Goal: Transaction & Acquisition: Purchase product/service

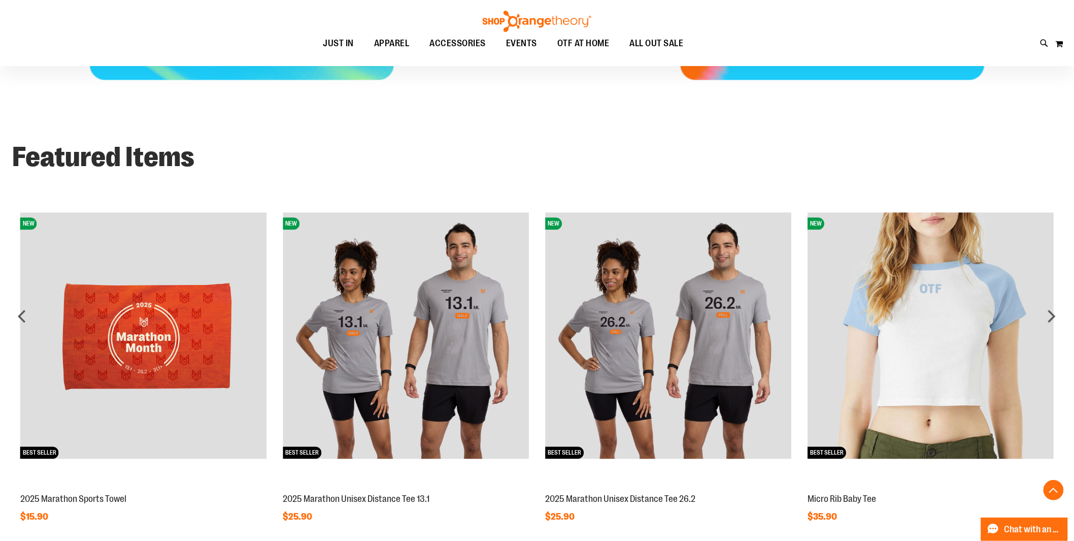
scroll to position [803, 0]
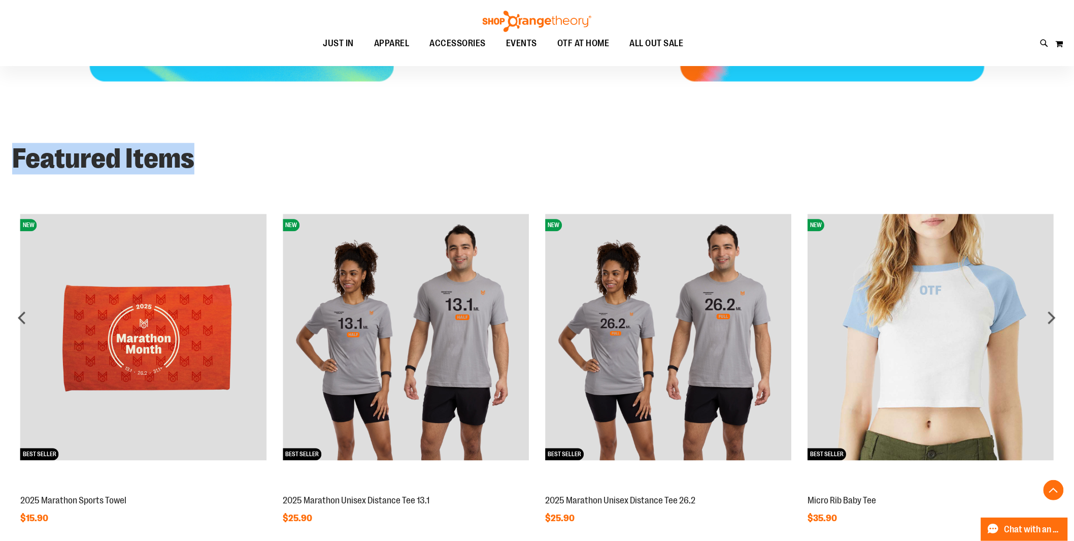
drag, startPoint x: 214, startPoint y: 164, endPoint x: 13, endPoint y: 161, distance: 201.0
click at [13, 161] on h2 "Featured Items" at bounding box center [537, 159] width 1050 height 28
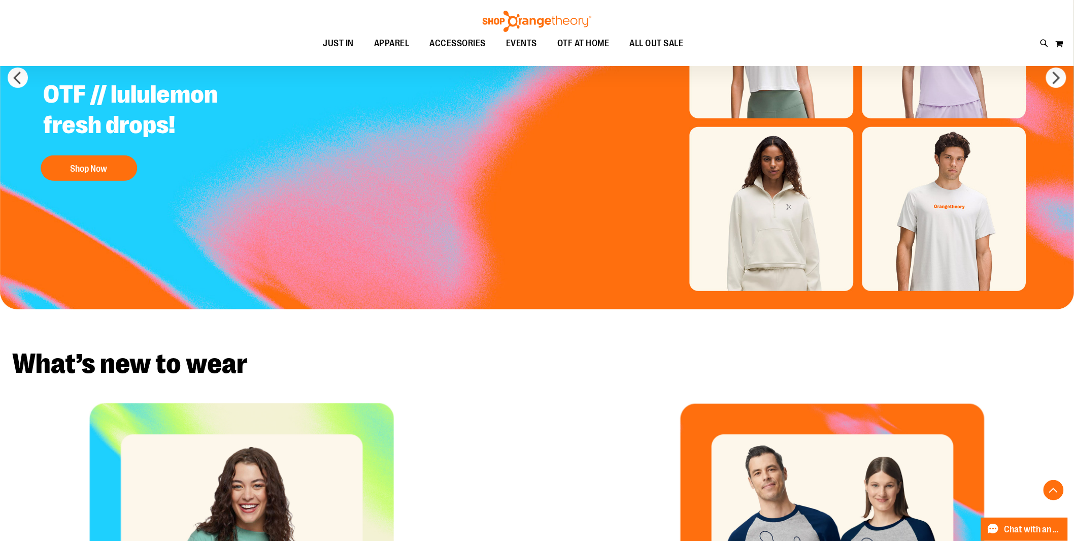
scroll to position [59, 0]
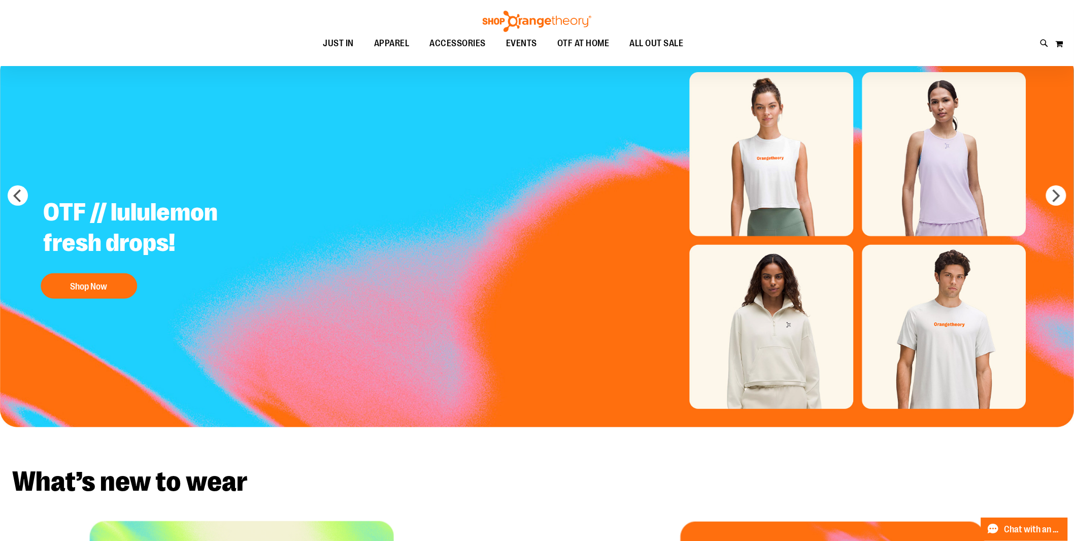
drag, startPoint x: 1044, startPoint y: 196, endPoint x: 816, endPoint y: 223, distance: 229.6
click at [1043, 196] on img "Slide 1 of 5" at bounding box center [537, 240] width 1075 height 373
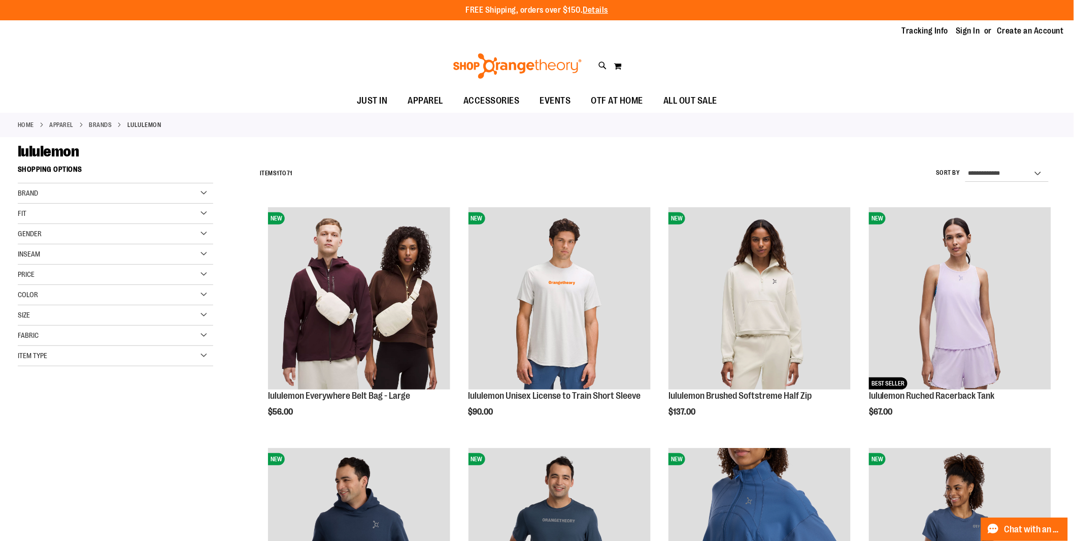
click at [196, 195] on div "Brand" at bounding box center [115, 193] width 195 height 20
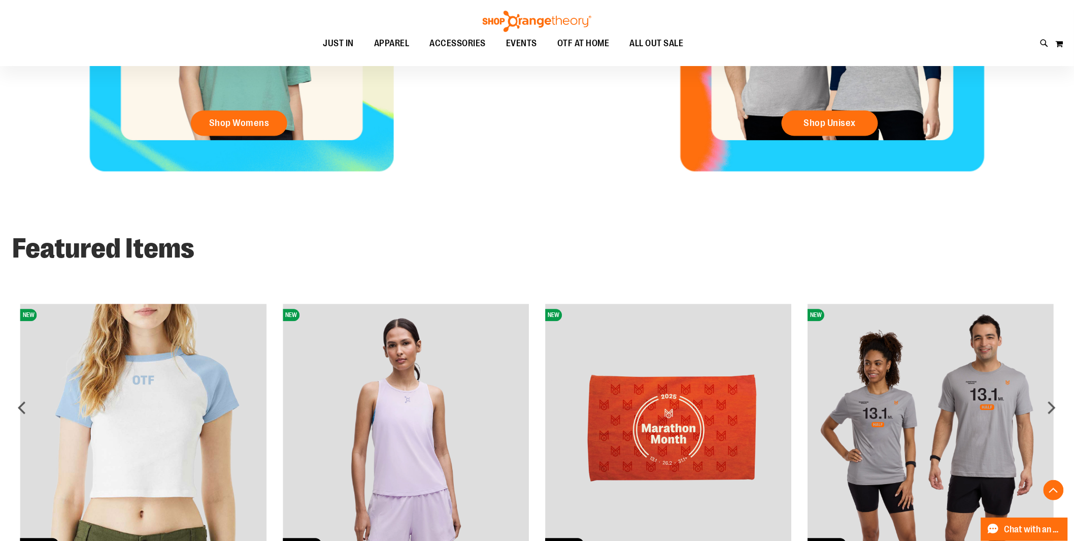
scroll to position [683, 0]
